Goal: Information Seeking & Learning: Find specific page/section

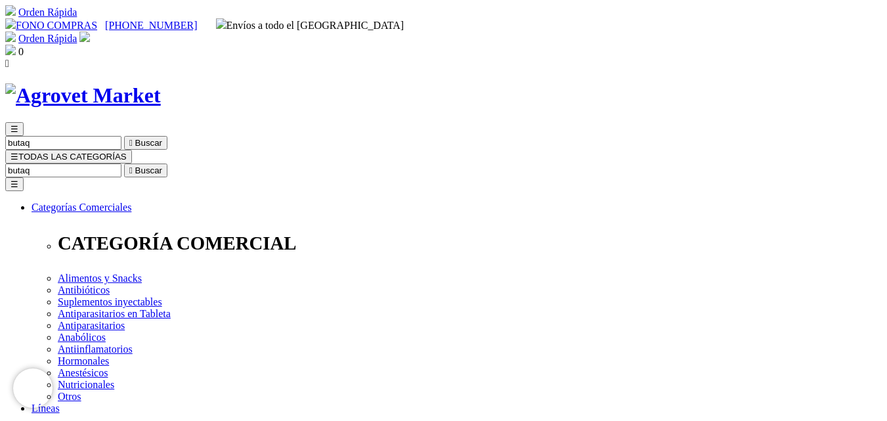
drag, startPoint x: 520, startPoint y: 70, endPoint x: 832, endPoint y: 114, distance: 315.6
click at [122, 164] on input "Buscar" at bounding box center [63, 171] width 116 height 14
type input "butaq"
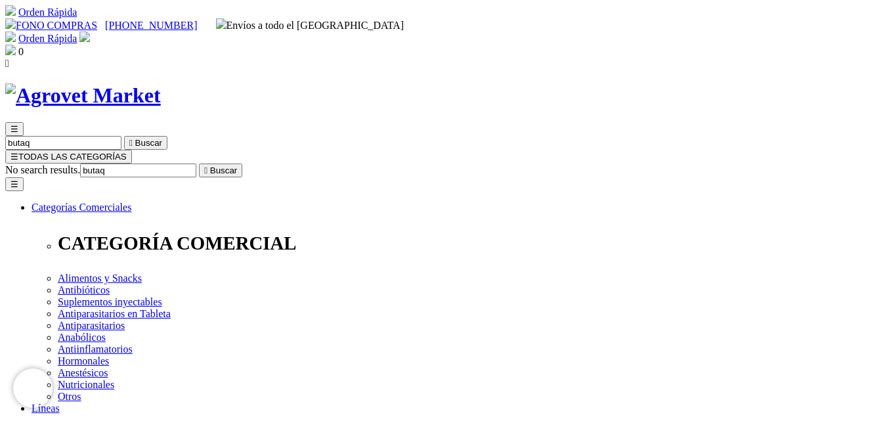
click at [196, 164] on input "butaq" at bounding box center [138, 171] width 116 height 14
drag, startPoint x: 672, startPoint y: 67, endPoint x: 738, endPoint y: 66, distance: 66.3
click at [196, 164] on input "Buscar" at bounding box center [138, 171] width 116 height 14
type input "gastro"
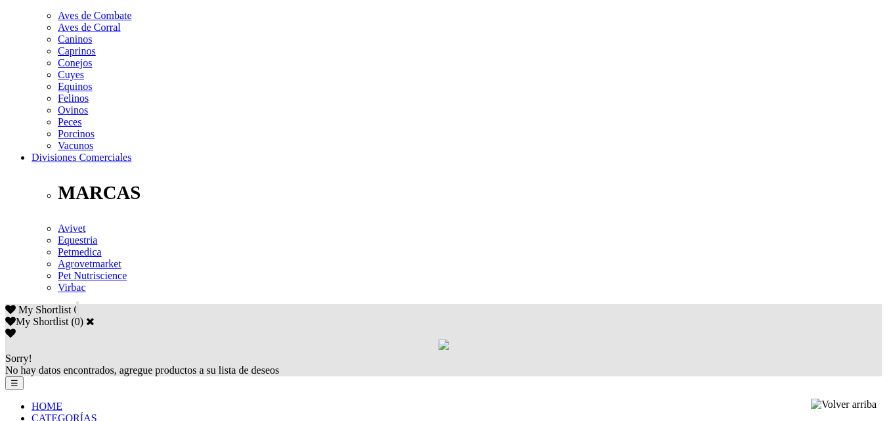
scroll to position [854, 0]
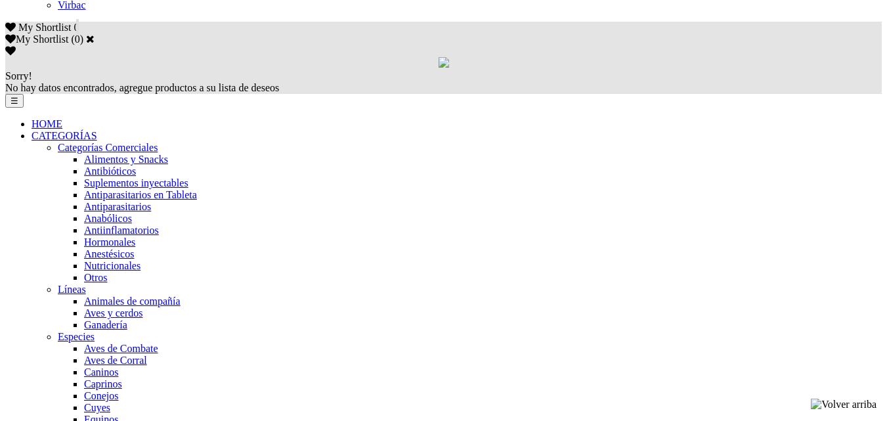
drag, startPoint x: 887, startPoint y: 279, endPoint x: 887, endPoint y: 267, distance: 12.5
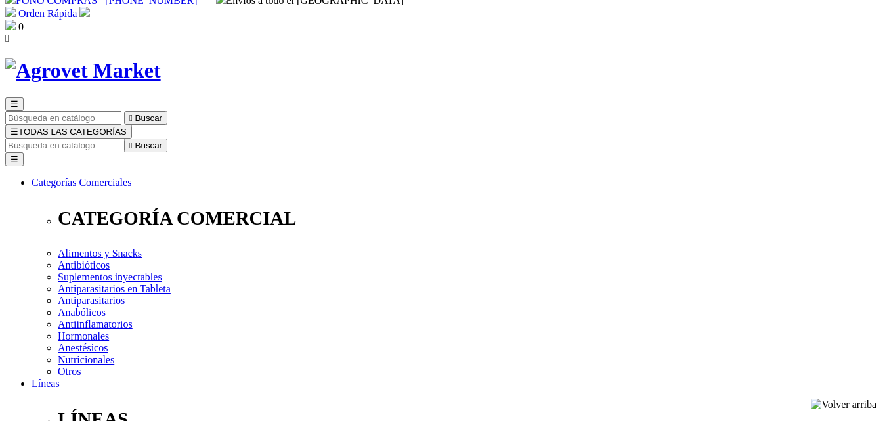
scroll to position [20, 0]
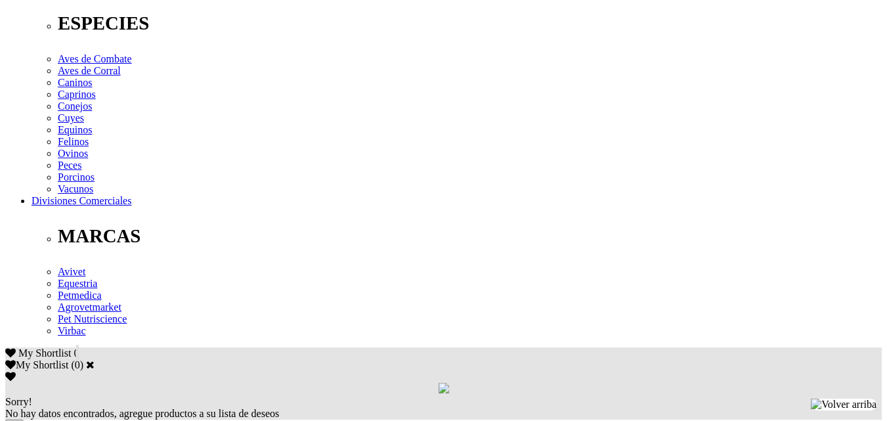
scroll to position [722, 0]
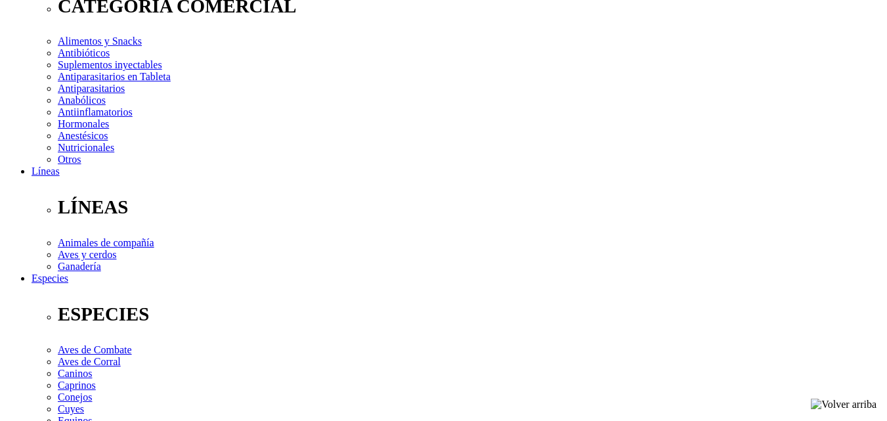
scroll to position [0, 0]
